Goal: Browse casually

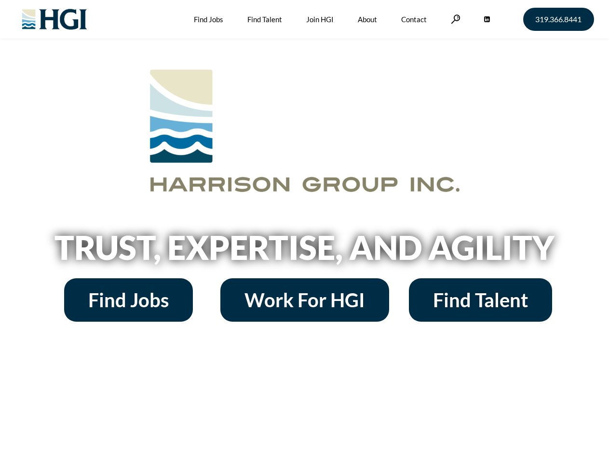
click at [304, 231] on h2 "Trust, Expertise, and Agility" at bounding box center [305, 247] width 550 height 33
click at [454, 19] on link at bounding box center [456, 18] width 10 height 9
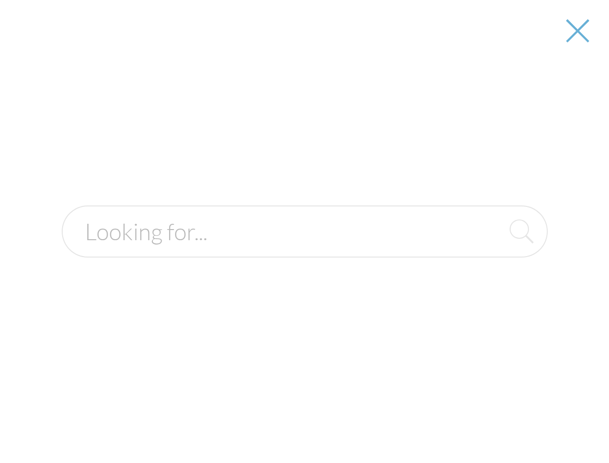
click at [304, 251] on h2 "Trust, Expertise, and Agility" at bounding box center [305, 247] width 550 height 33
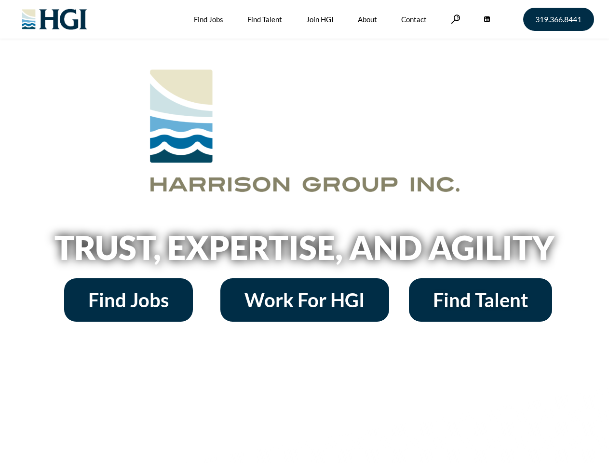
click at [304, 231] on h2 "Trust, Expertise, and Agility" at bounding box center [305, 247] width 550 height 33
click at [454, 19] on link at bounding box center [456, 18] width 10 height 9
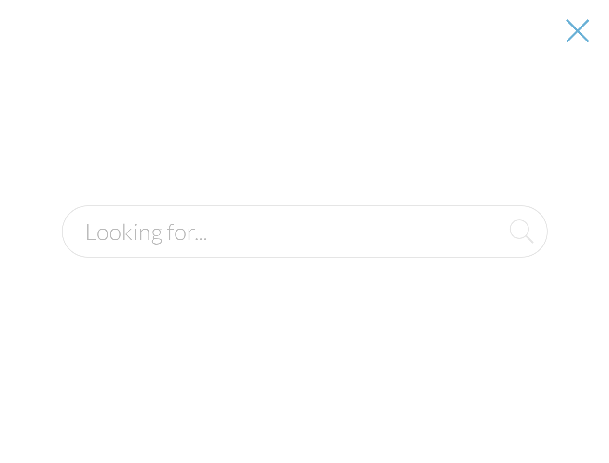
click at [304, 251] on div at bounding box center [305, 231] width 608 height 463
